Goal: Find specific page/section: Find specific page/section

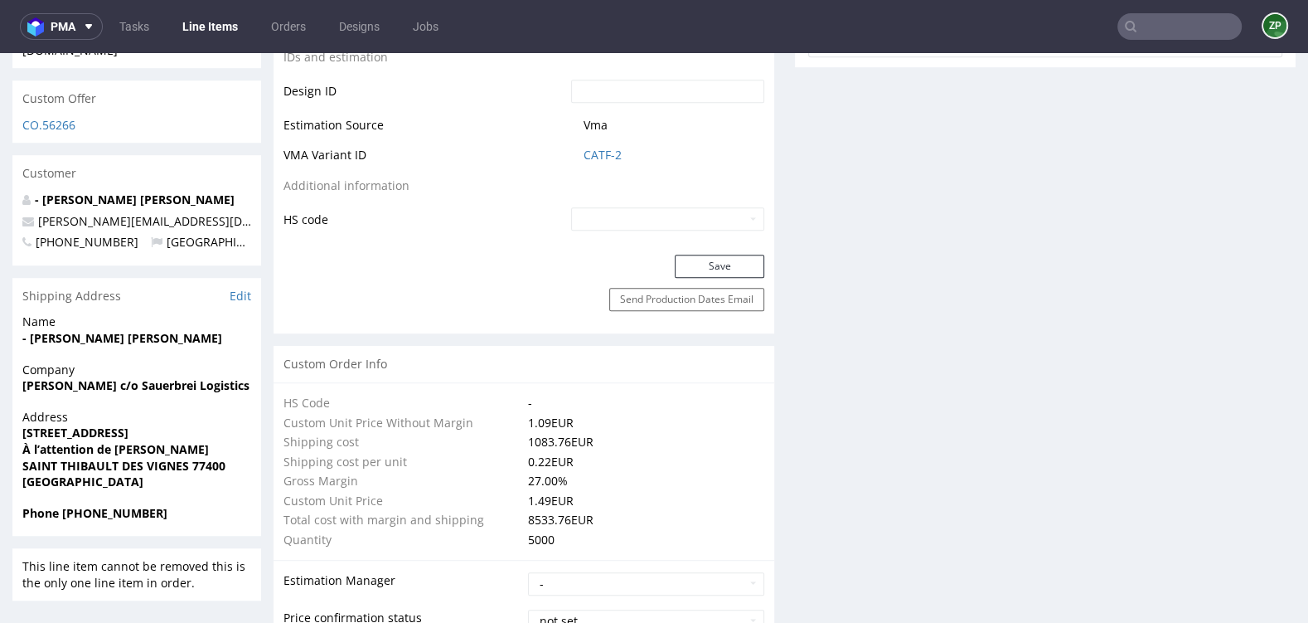
scroll to position [950, 0]
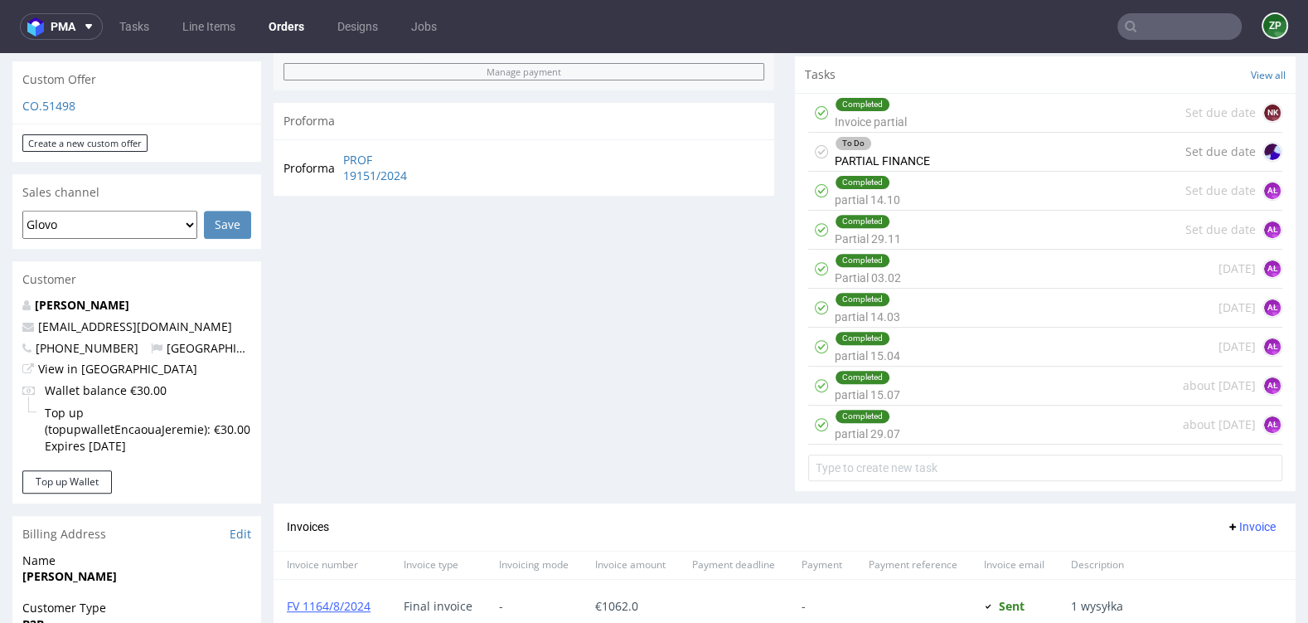
scroll to position [1113, 0]
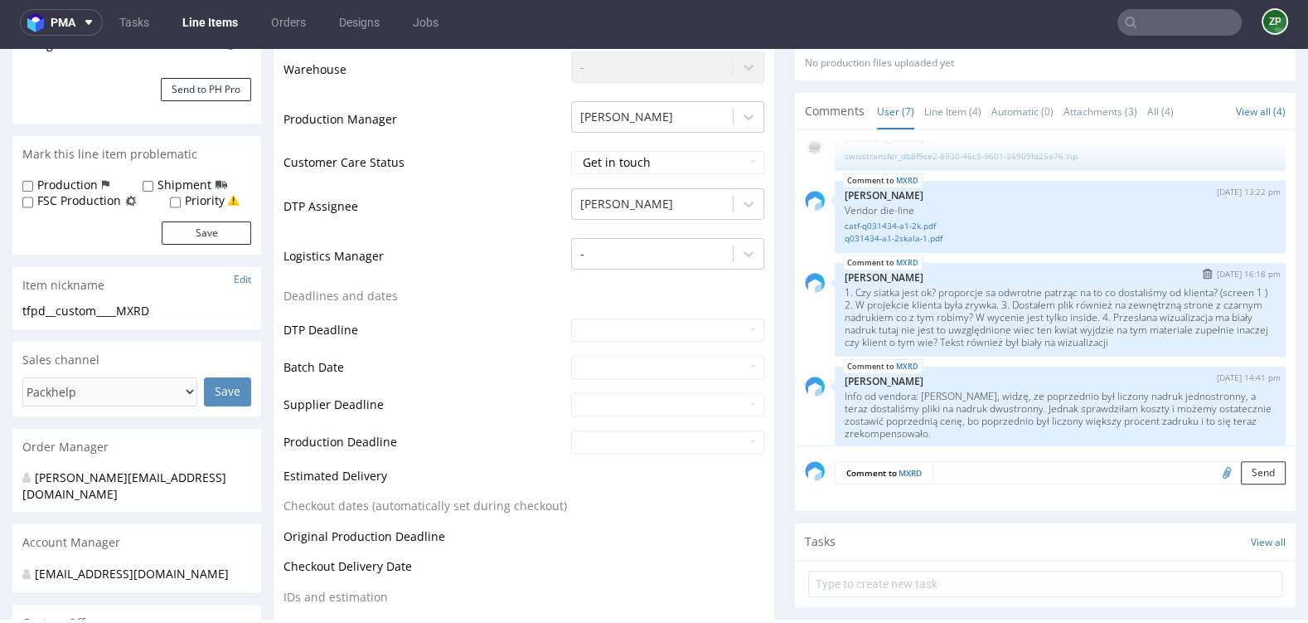
scroll to position [386, 0]
click at [1180, 30] on input "text" at bounding box center [1179, 22] width 124 height 27
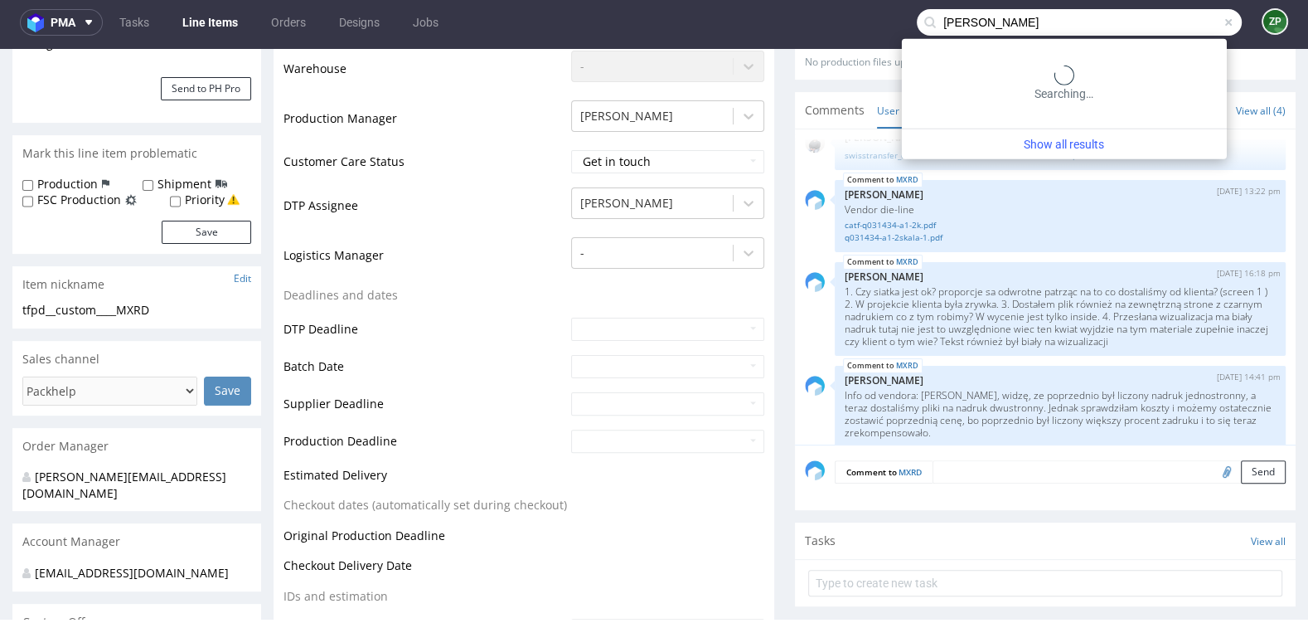
type input "pauline hery"
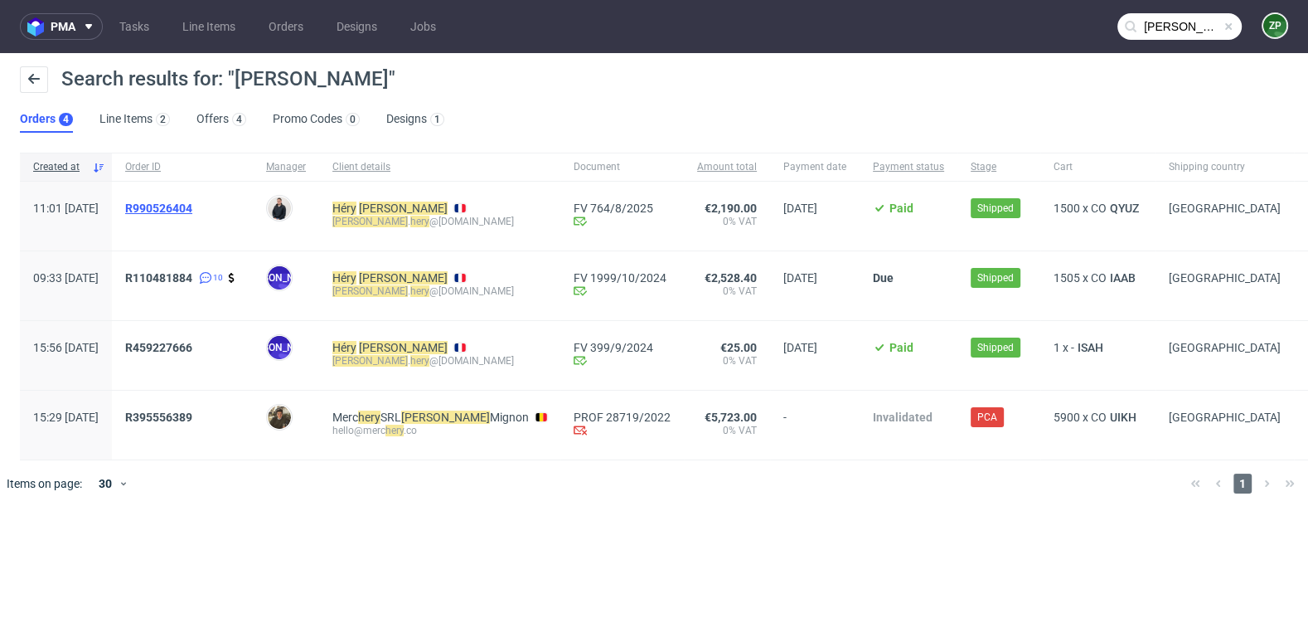
click at [192, 206] on span "R990526404" at bounding box center [158, 207] width 67 height 13
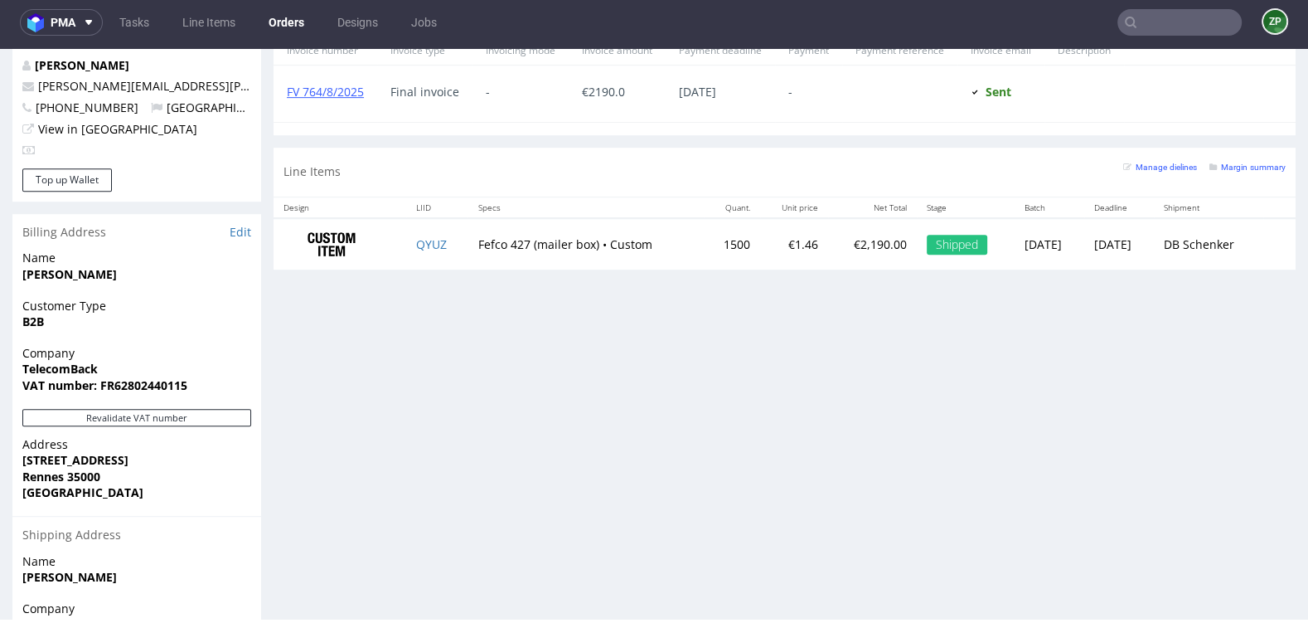
scroll to position [773, 0]
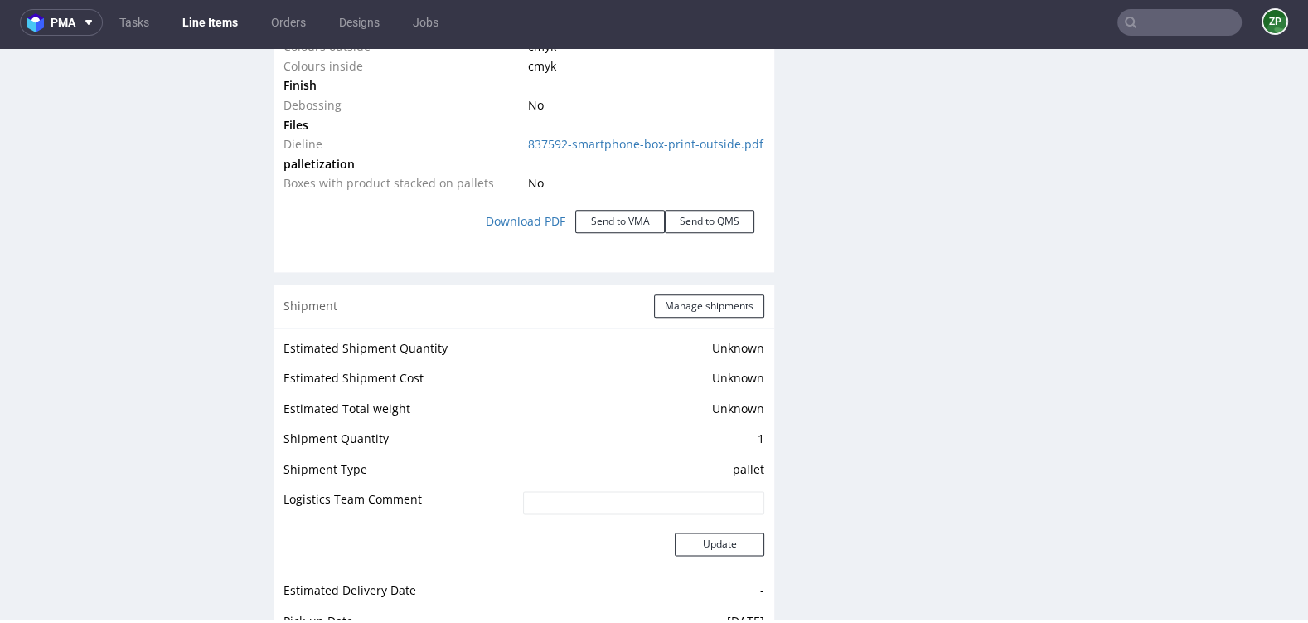
scroll to position [2017, 0]
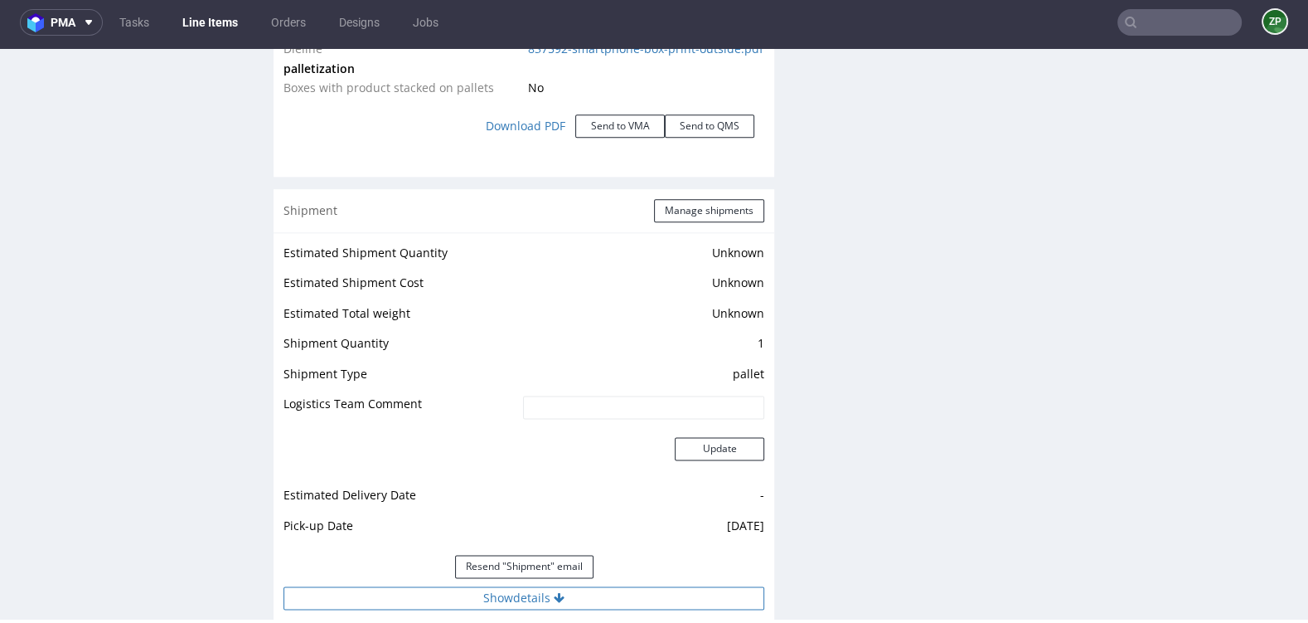
click at [515, 586] on button "Show details" at bounding box center [524, 597] width 481 height 23
click at [513, 594] on button "Hide details" at bounding box center [524, 597] width 481 height 23
click at [509, 599] on button "Show details" at bounding box center [524, 597] width 481 height 23
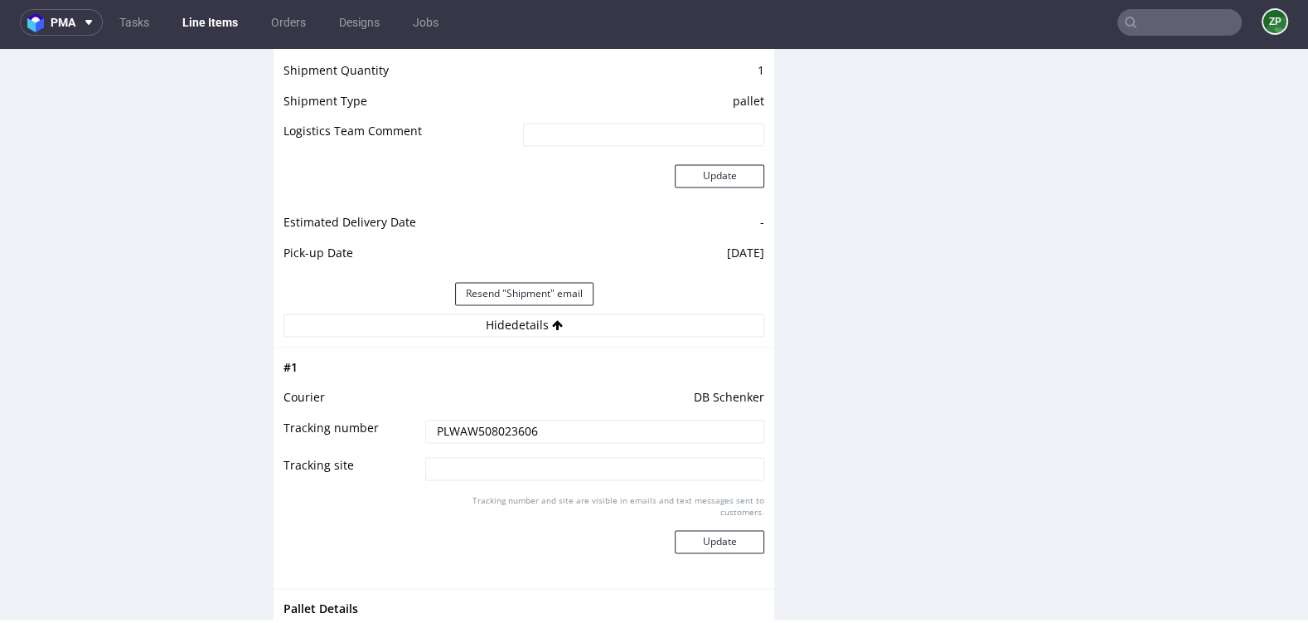
scroll to position [2291, 0]
click at [495, 427] on input "PLWAW508023606" at bounding box center [594, 429] width 339 height 23
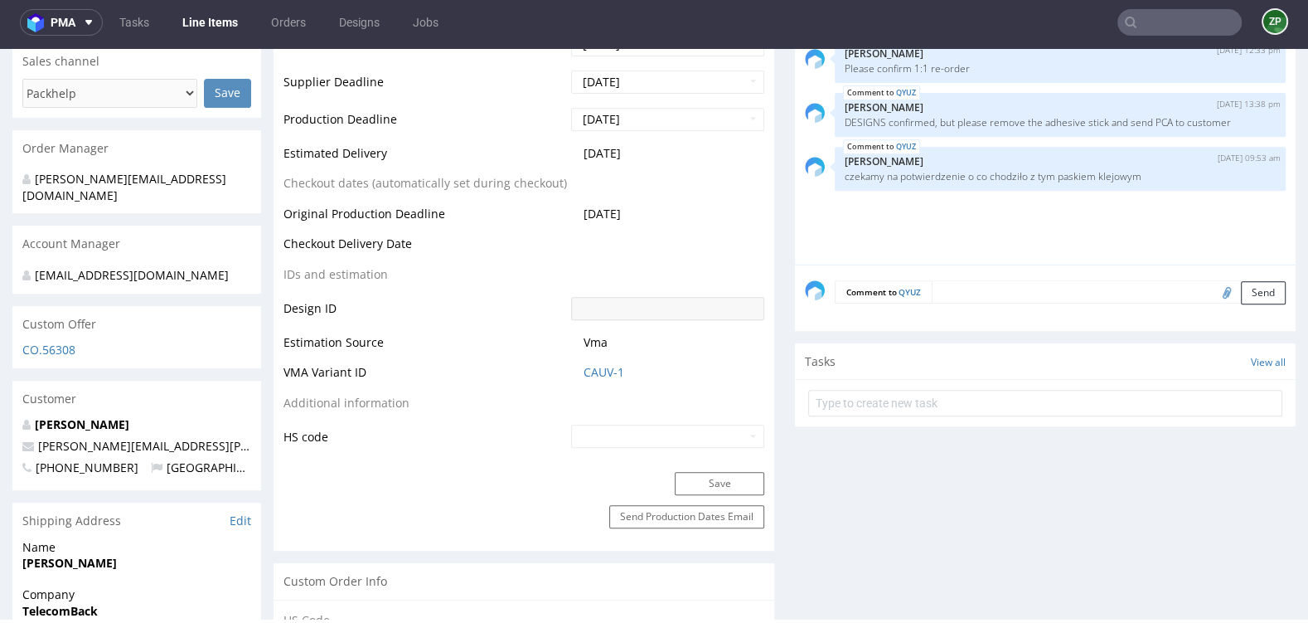
scroll to position [688, 0]
